Goal: Task Accomplishment & Management: Use online tool/utility

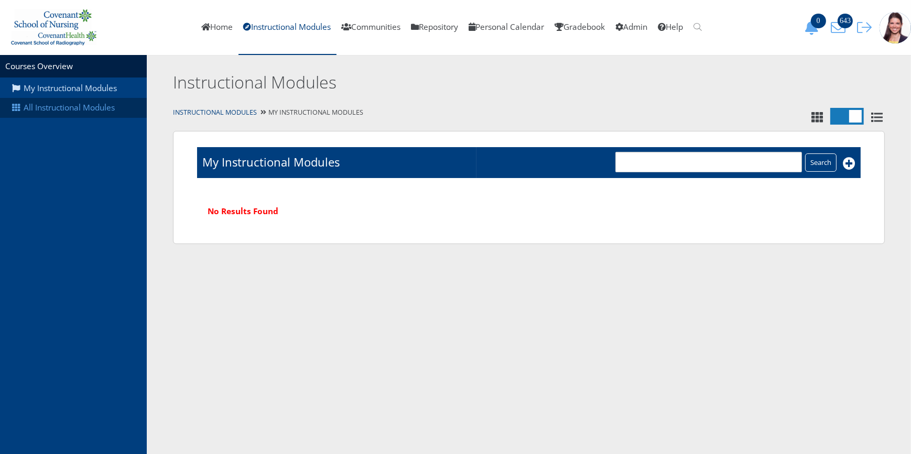
click at [62, 108] on link "All Instructional Modules" at bounding box center [73, 108] width 147 height 20
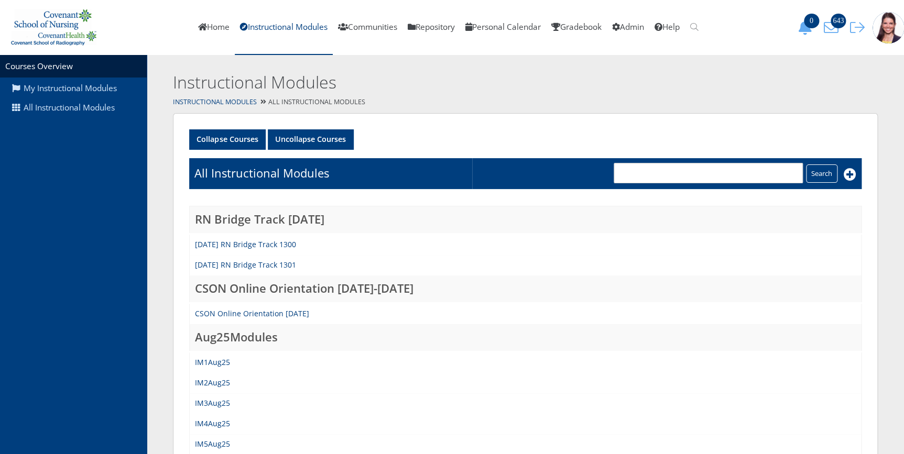
scroll to position [47, 0]
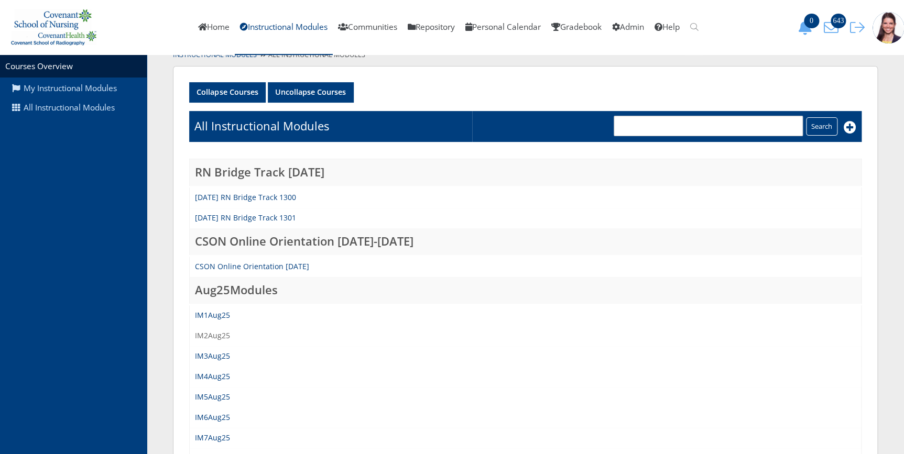
click at [215, 334] on link "IM2Aug25" at bounding box center [212, 336] width 35 height 10
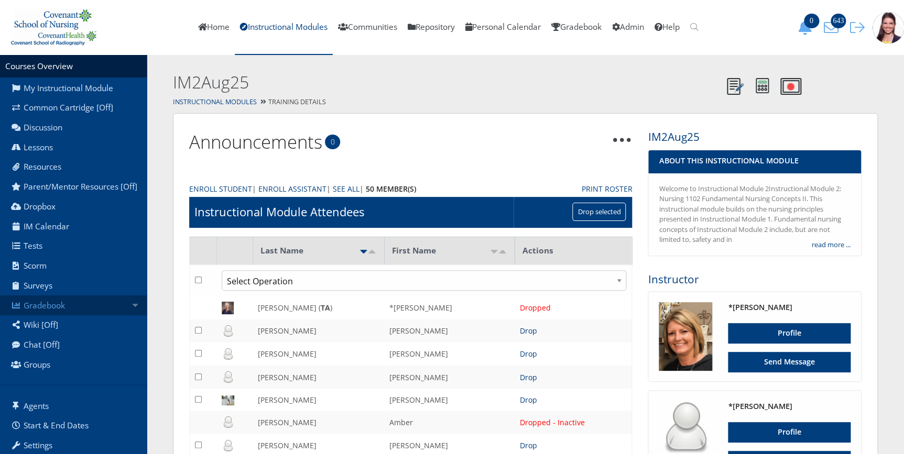
click at [47, 311] on link "Gradebook" at bounding box center [73, 306] width 147 height 20
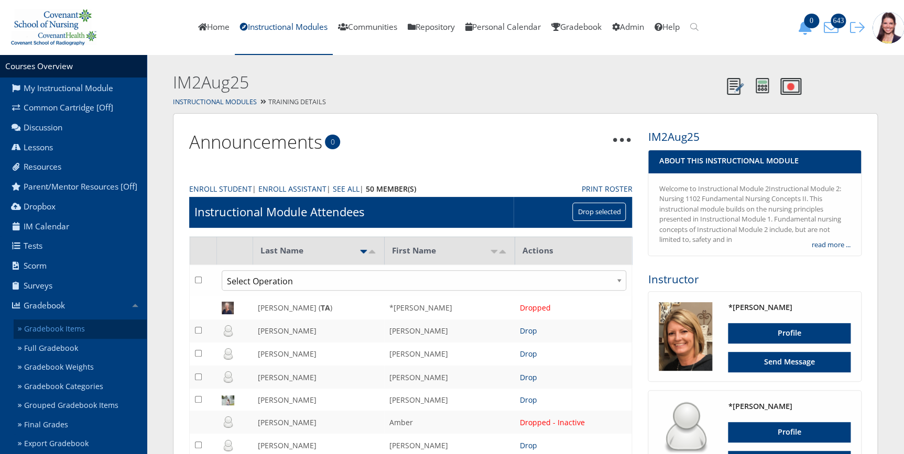
click at [56, 333] on link "Gradebook Items" at bounding box center [80, 329] width 133 height 19
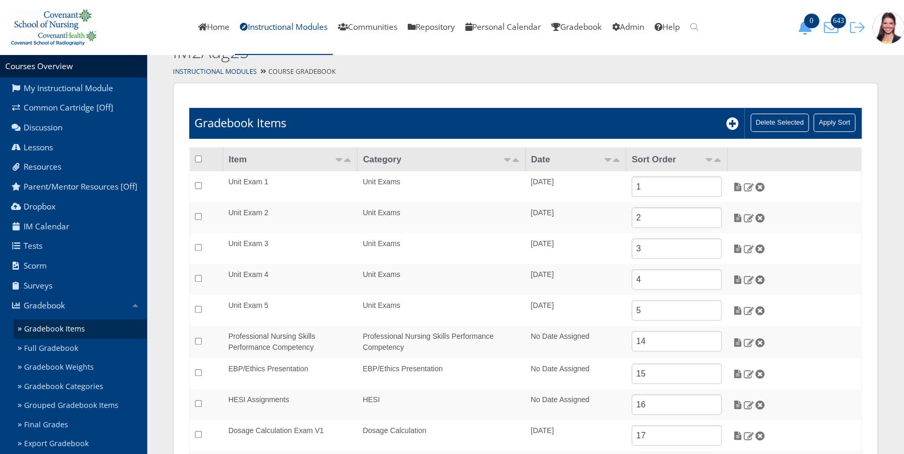
scroll to position [47, 0]
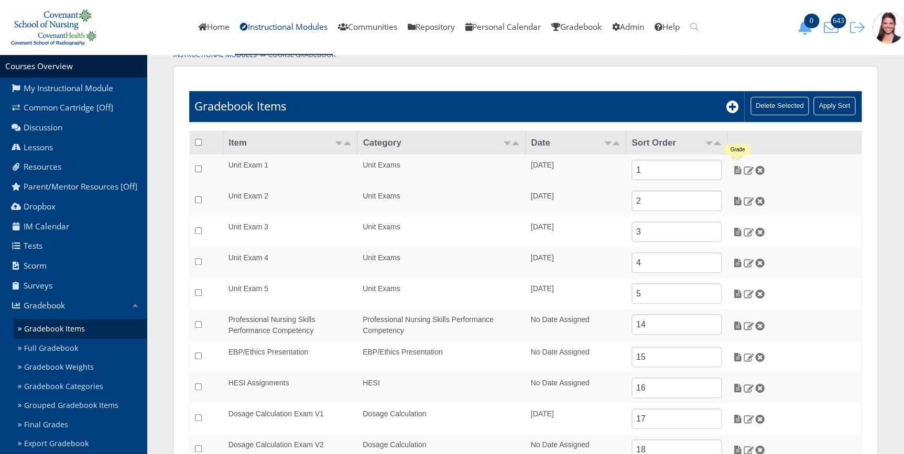
click at [737, 168] on img at bounding box center [737, 170] width 11 height 9
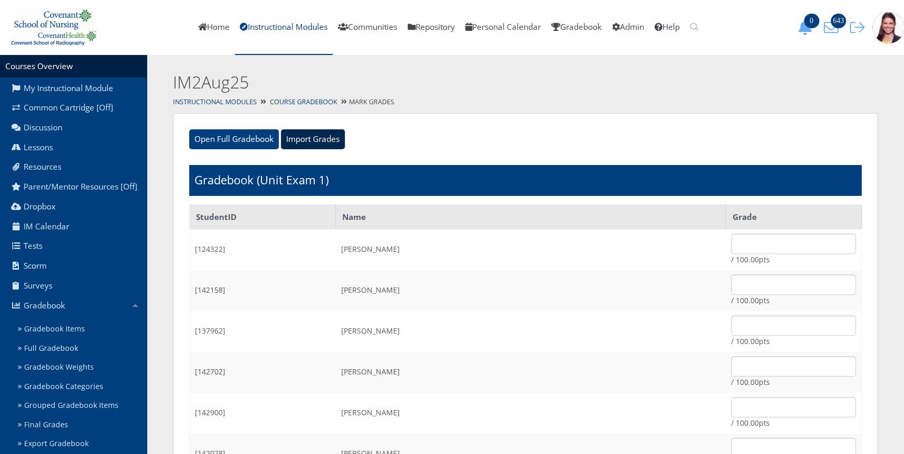
click at [309, 139] on input "Import Grades" at bounding box center [313, 139] width 64 height 20
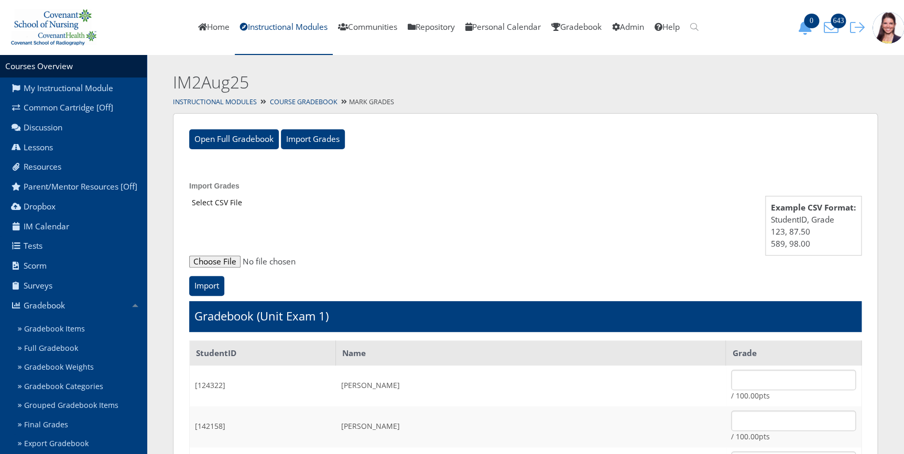
click at [209, 258] on input "file" at bounding box center [525, 262] width 672 height 13
type input "C:\fakepath\ET_Results_IM2Aug25E1.csv"
click at [214, 288] on input "Import" at bounding box center [206, 286] width 35 height 20
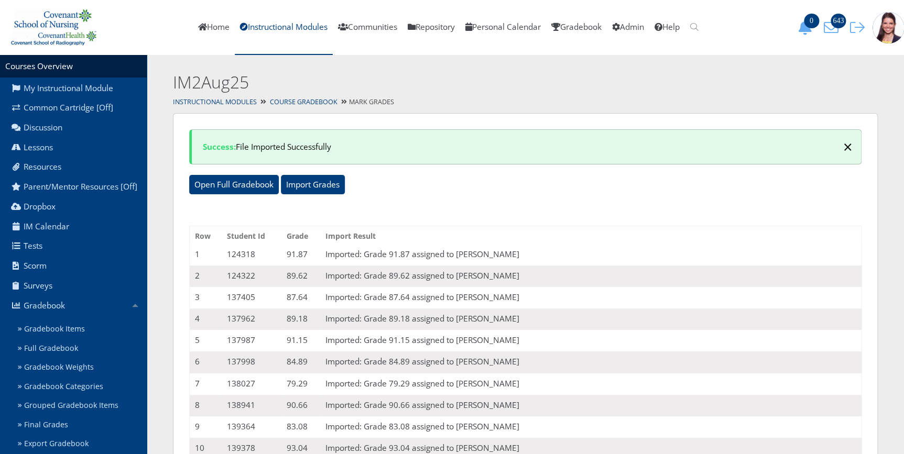
click at [844, 147] on span "×" at bounding box center [847, 147] width 9 height 22
